Goal: Find specific page/section: Find specific page/section

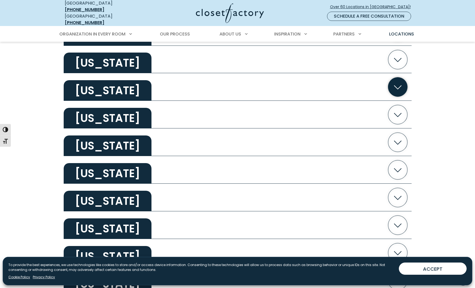
scroll to position [239, 0]
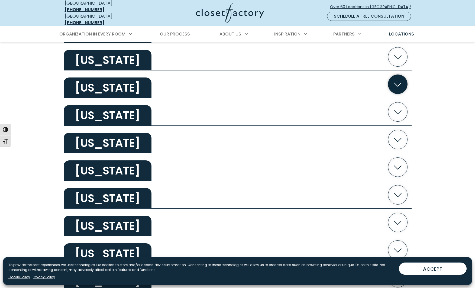
click at [94, 86] on h2 "[US_STATE]" at bounding box center [108, 88] width 88 height 21
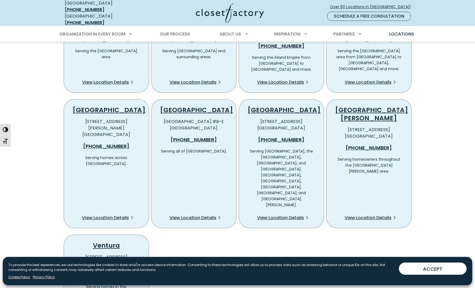
scroll to position [349, 0]
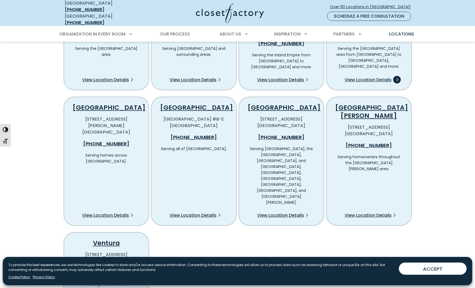
click at [370, 77] on span "View Location Details" at bounding box center [368, 80] width 47 height 7
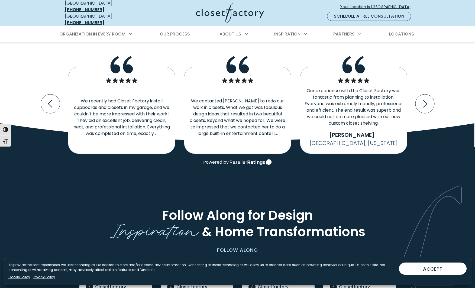
scroll to position [1067, 0]
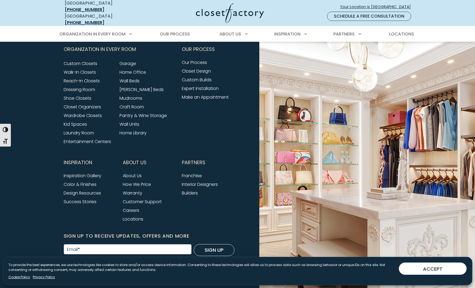
scroll to position [2107, 0]
